Goal: Task Accomplishment & Management: Manage account settings

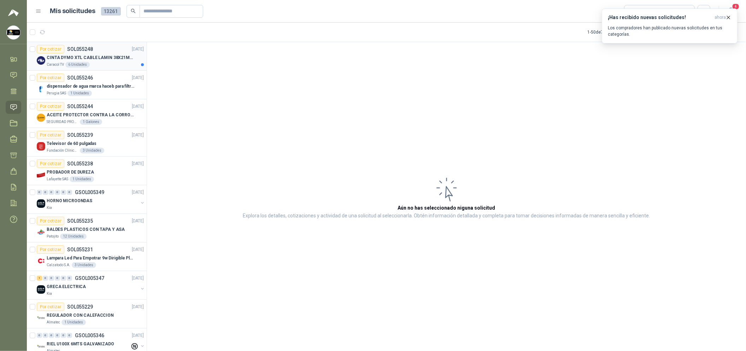
click at [108, 50] on div "Por cotizar SOL055248 [DATE]" at bounding box center [90, 49] width 107 height 8
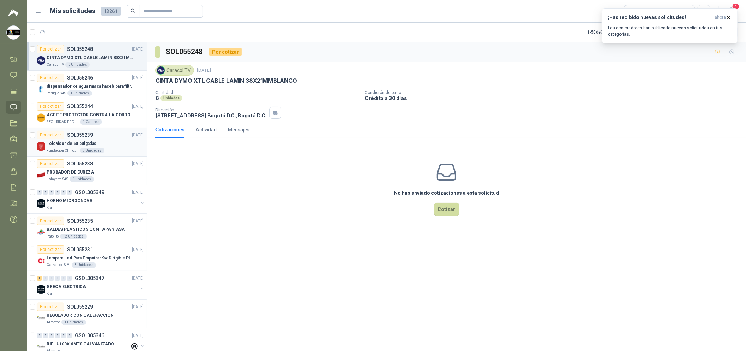
click at [118, 136] on div "Por cotizar SOL055239 [DATE]" at bounding box center [90, 135] width 107 height 8
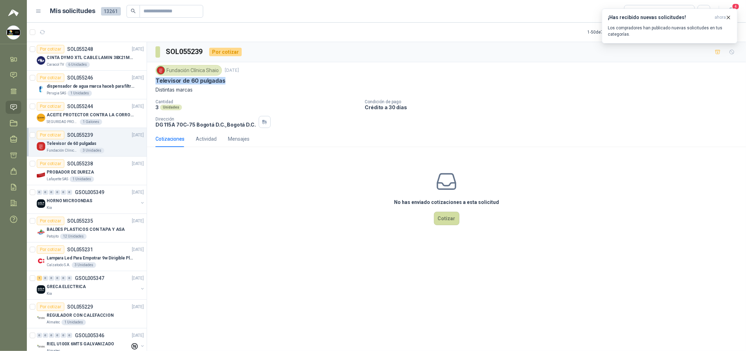
drag, startPoint x: 228, startPoint y: 81, endPoint x: 157, endPoint y: 78, distance: 71.1
click at [157, 78] on div "Televisor de 60 pulgadas" at bounding box center [446, 80] width 582 height 7
copy p "Televisor de 60 pulgadas"
click at [111, 60] on p "CINTA DYMO XTL CABLE LAMIN 38X21MMBLANCO" at bounding box center [91, 57] width 88 height 7
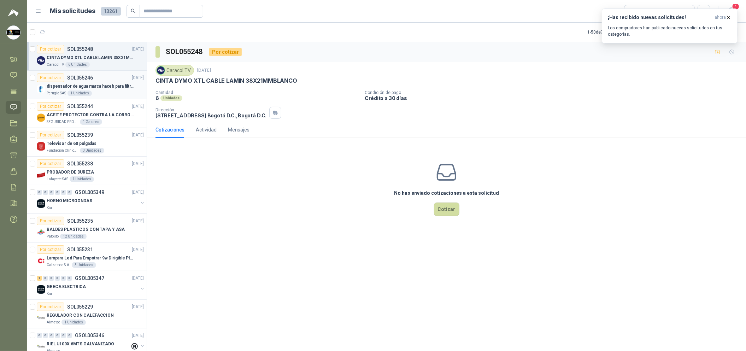
click at [113, 95] on div "Perugia SAS 1 Unidades" at bounding box center [95, 93] width 97 height 6
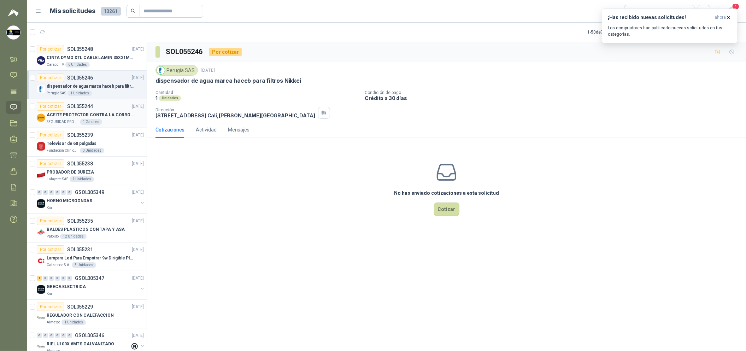
click at [120, 117] on p "ACEITE PROTECTOR CONTRA LA CORROSION - PARA LIMPIEZA DE ARMAMENTO" at bounding box center [91, 115] width 88 height 7
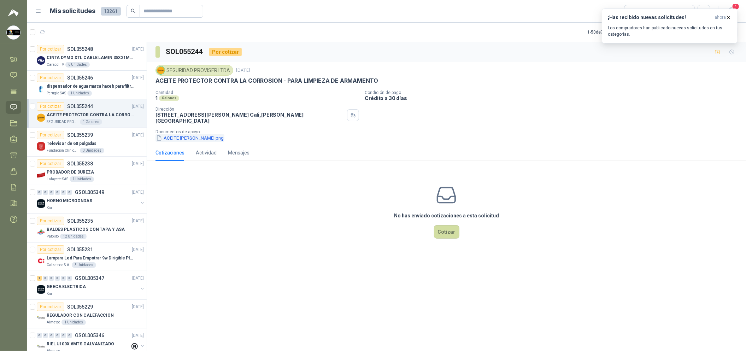
click at [184, 134] on button "ACEITE [PERSON_NAME].png" at bounding box center [189, 137] width 69 height 7
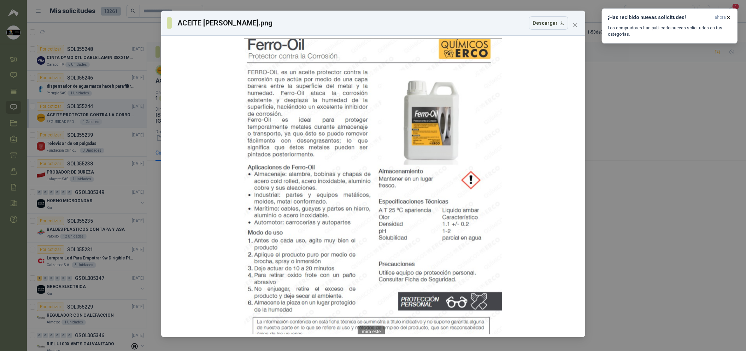
click at [687, 144] on div "ACEITE [PERSON_NAME].png Descargar" at bounding box center [373, 175] width 746 height 351
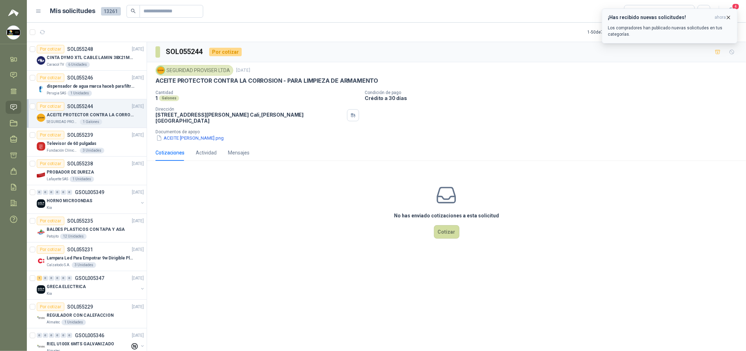
click at [732, 17] on button "¡Has recibido nuevas solicitudes! ahora Los compradores han publicado nuevas so…" at bounding box center [670, 25] width 136 height 35
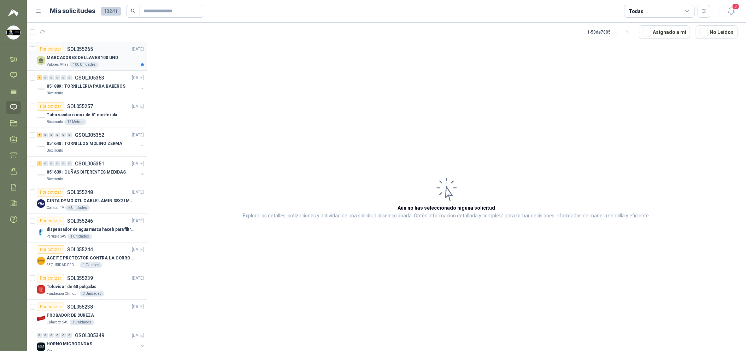
click at [116, 62] on div "Valores Atlas 100 Unidades" at bounding box center [95, 65] width 97 height 6
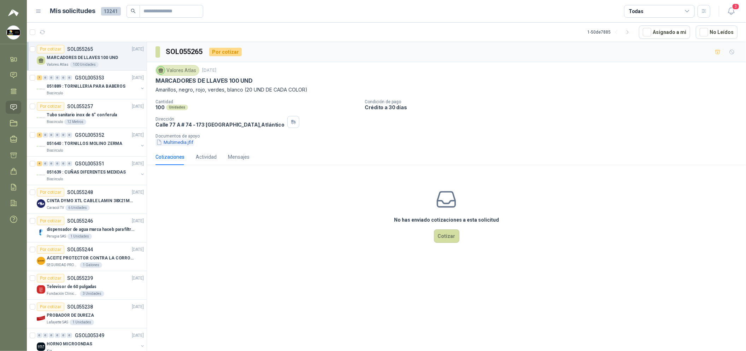
click at [175, 146] on button "Multimedia.jfif" at bounding box center [174, 142] width 39 height 7
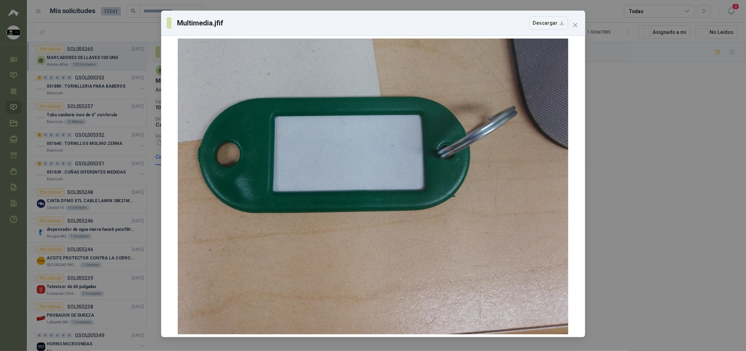
click at [637, 235] on div "Multimedia.jfif Descargar" at bounding box center [373, 175] width 746 height 351
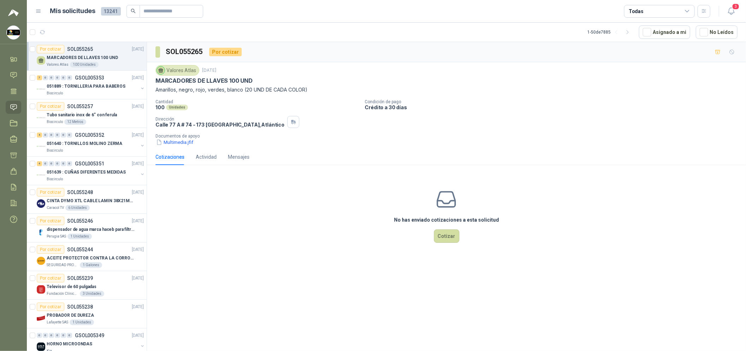
click at [637, 235] on body "[PERSON_NAME] Soluciones Industriales D&D Inicio Chat Tareas Solicitudes Licita…" at bounding box center [373, 175] width 746 height 351
click at [174, 15] on input "text" at bounding box center [168, 11] width 49 height 12
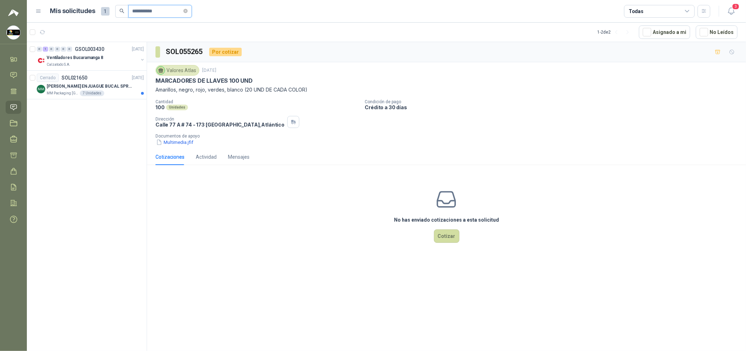
type input "**********"
click at [60, 10] on h1 "Mis solicitudes" at bounding box center [72, 11] width 45 height 10
click at [188, 11] on icon "close-circle" at bounding box center [185, 11] width 4 height 4
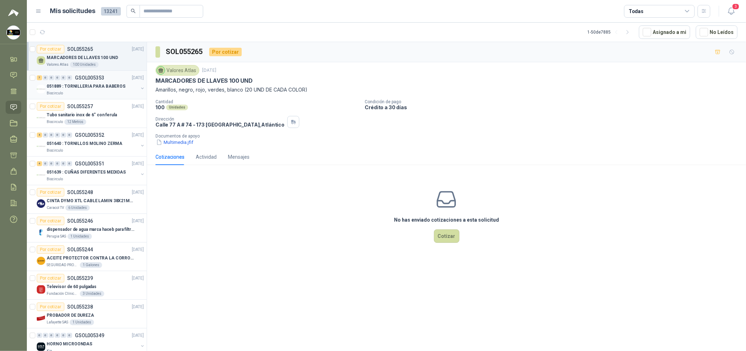
click at [117, 87] on p "051889 : TORNILLERIA PARA BABEROS" at bounding box center [86, 86] width 79 height 7
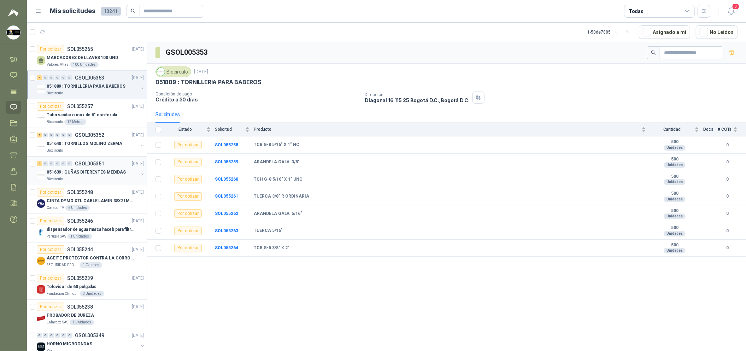
click at [98, 175] on p "051639 : CUÑAS DIFERENTES MEDIDAS" at bounding box center [86, 172] width 79 height 7
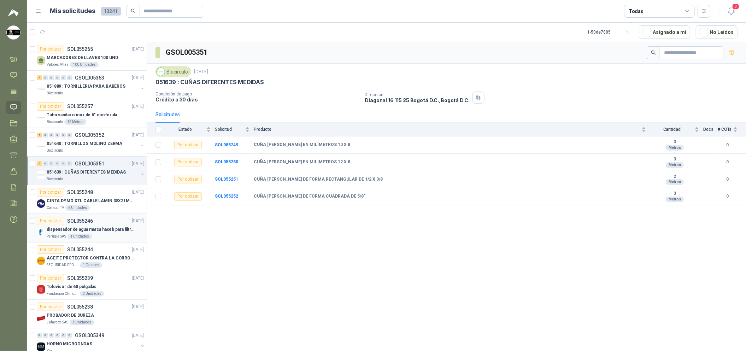
click at [111, 235] on div "Perugia SAS 1 Unidades" at bounding box center [95, 237] width 97 height 6
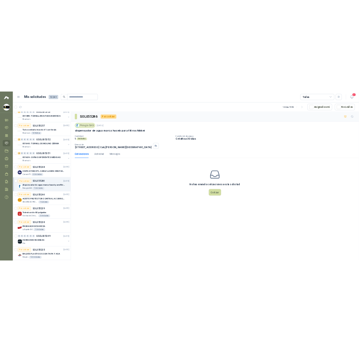
scroll to position [53, 0]
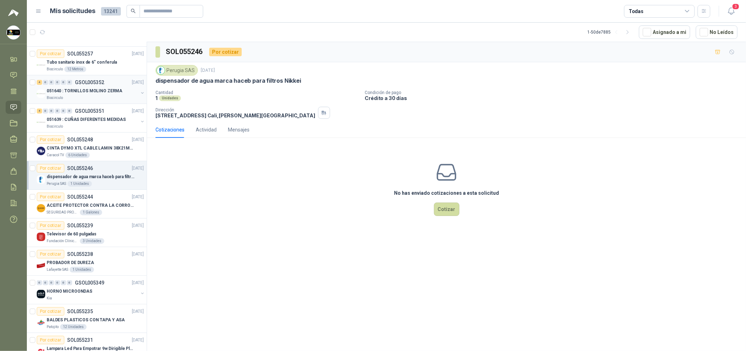
click at [92, 100] on div "Biocirculo" at bounding box center [93, 98] width 92 height 6
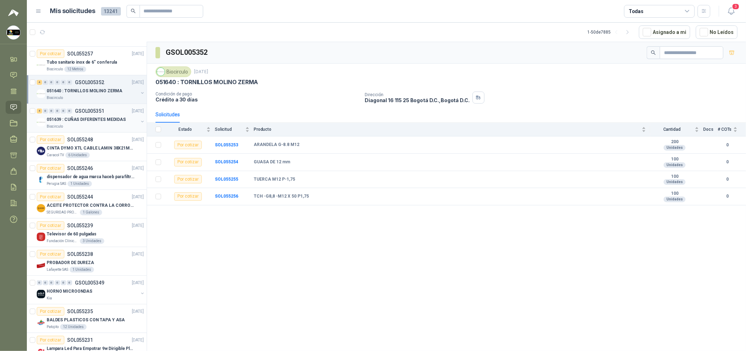
click at [90, 123] on div "051639 : CUÑAS DIFERENTES MEDIDAS" at bounding box center [93, 119] width 92 height 8
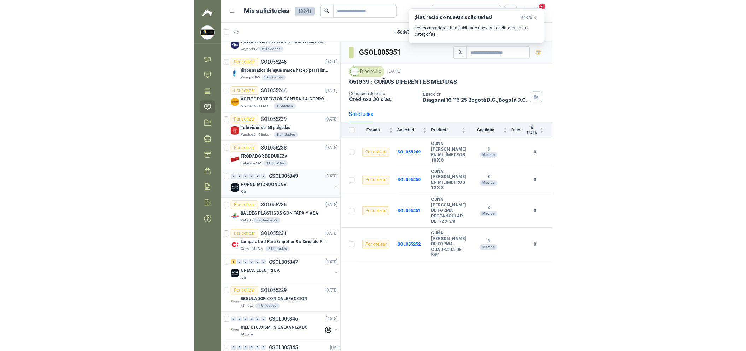
scroll to position [212, 0]
